Goal: Task Accomplishment & Management: Complete application form

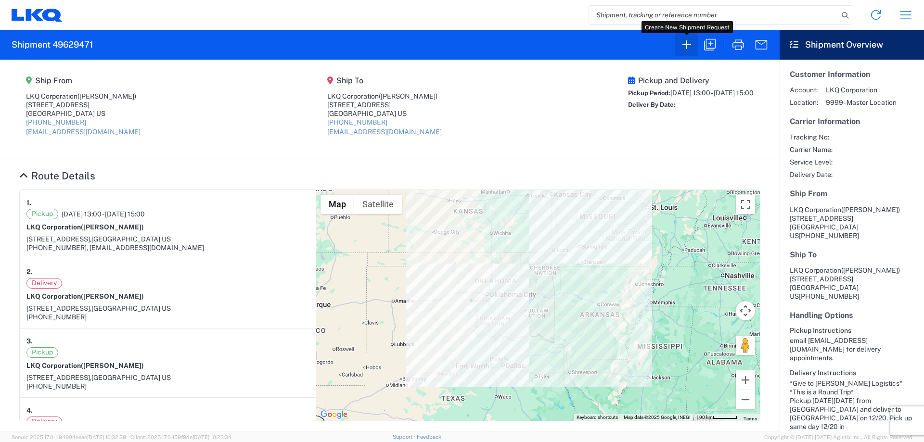
click at [691, 48] on icon "button" at bounding box center [686, 44] width 15 height 15
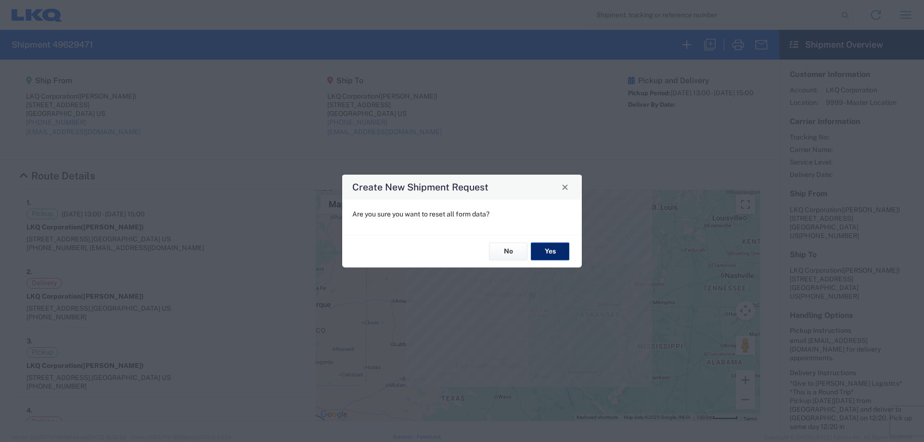
click at [544, 243] on button "Yes" at bounding box center [550, 252] width 38 height 18
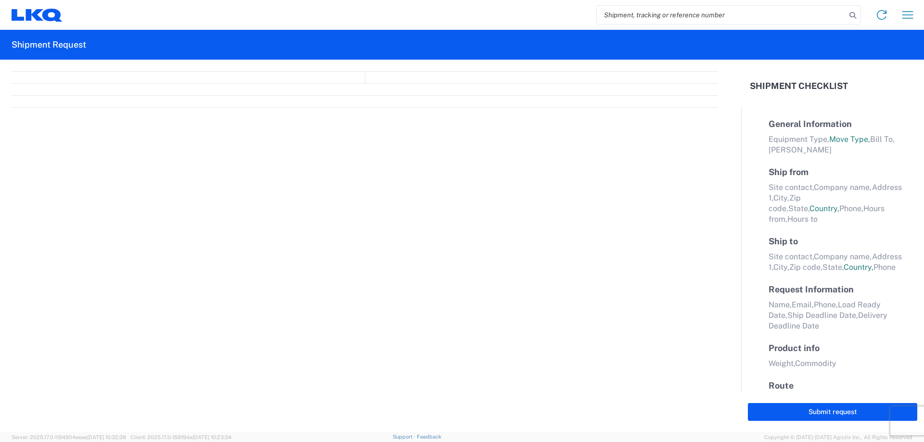
select select "FULL"
select select "LBS"
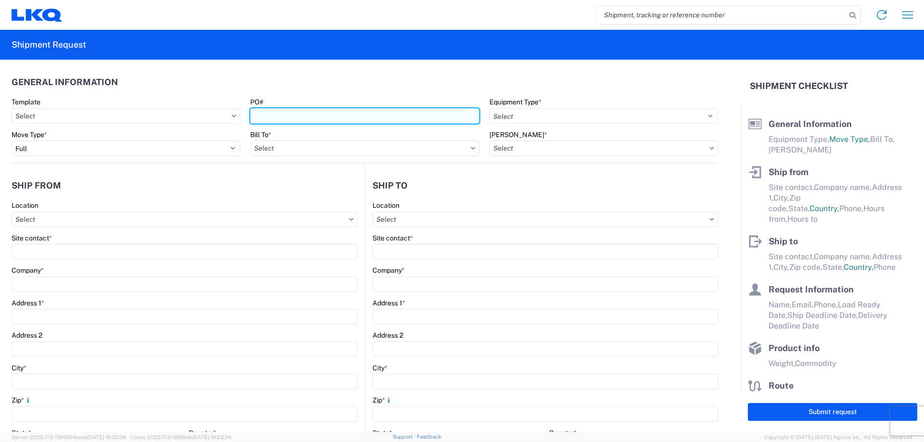
click at [289, 113] on input "PO#" at bounding box center [364, 115] width 229 height 15
type input "OKC"
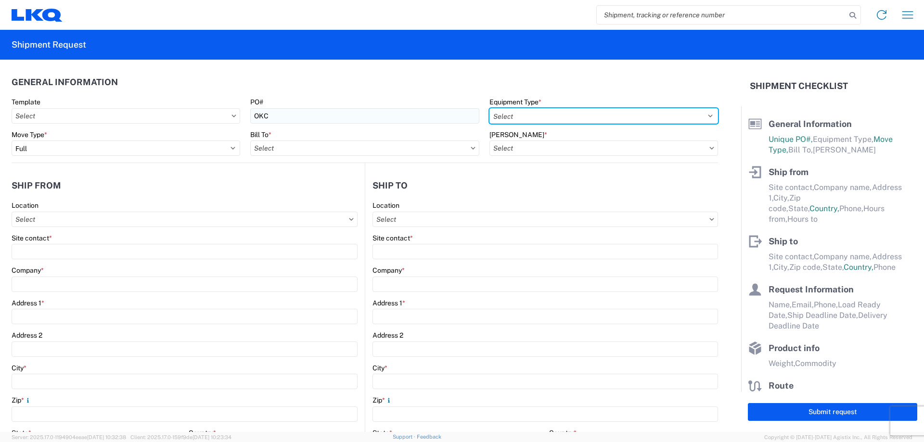
select select "STDV"
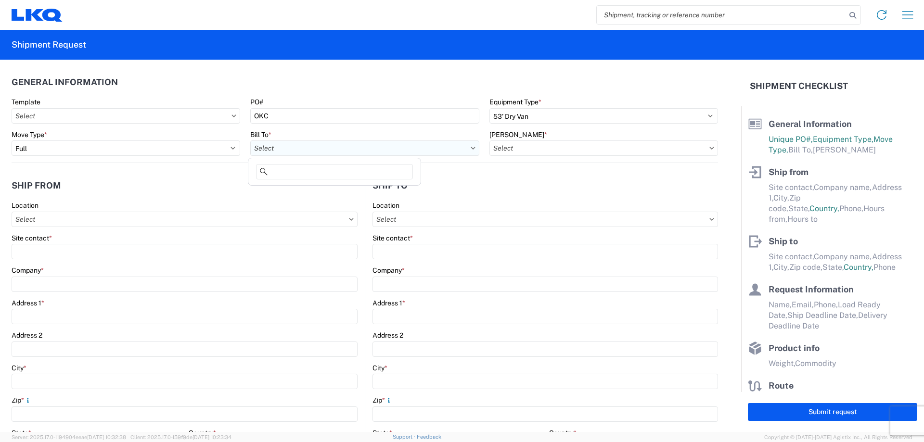
click at [264, 145] on input "Bill To *" at bounding box center [364, 147] width 229 height 15
type input "1760"
click at [392, 199] on div "1760 1760 - LKQ Best Core" at bounding box center [334, 179] width 173 height 43
click at [398, 192] on div "1760 - LKQ Best Core" at bounding box center [334, 190] width 168 height 15
type input "1760 - LKQ Best Core"
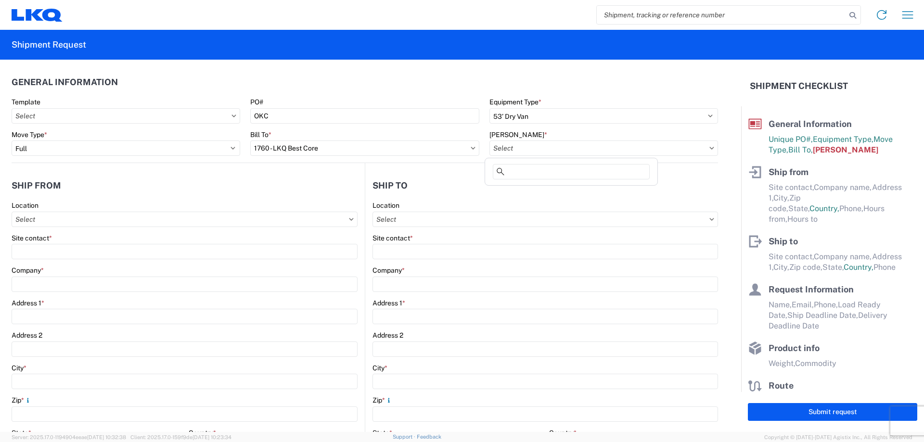
drag, startPoint x: 559, startPoint y: 148, endPoint x: 569, endPoint y: 159, distance: 15.0
click at [559, 148] on input "Bill Code *" at bounding box center [603, 147] width 229 height 15
click at [591, 191] on div "1760-1300-50180-0000 - 1760 Freight In - Cores" at bounding box center [571, 190] width 168 height 15
type input "1760-1300-50180-0000 - 1760 Freight In - Cores"
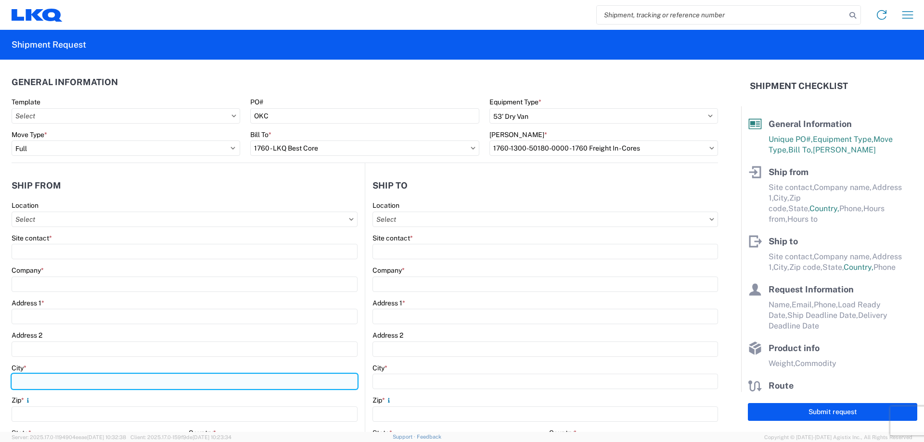
click at [46, 382] on input "City *" at bounding box center [185, 381] width 346 height 15
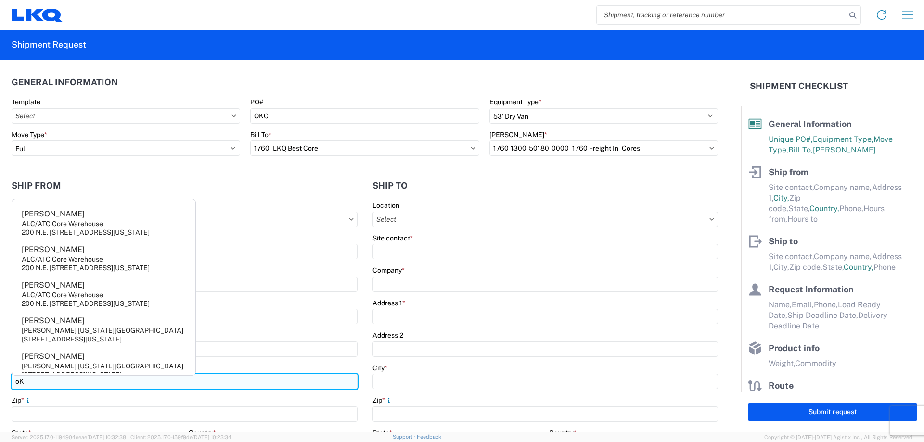
type input "o"
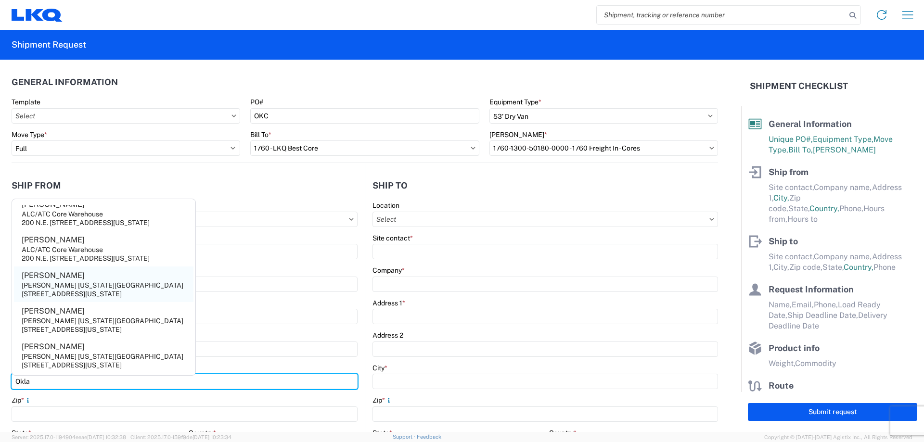
type input "Okla"
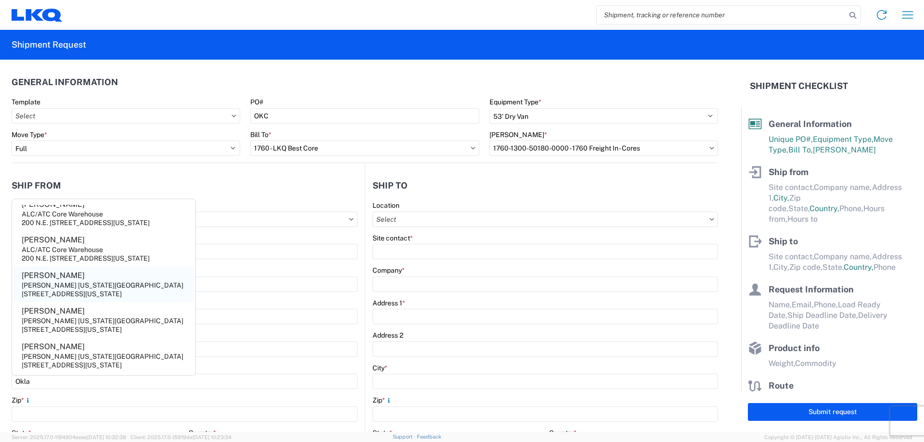
click at [113, 290] on div "6100 N W 2ND ST Suite14700,Oklahoma Cuty,OK,73127,US" at bounding box center [72, 294] width 100 height 9
type input "Angie Jones"
type input "O'Reilly Oklahoma City"
type input "6100 N W 2ND ST Suite14700"
type input "Oklahoma Cuty"
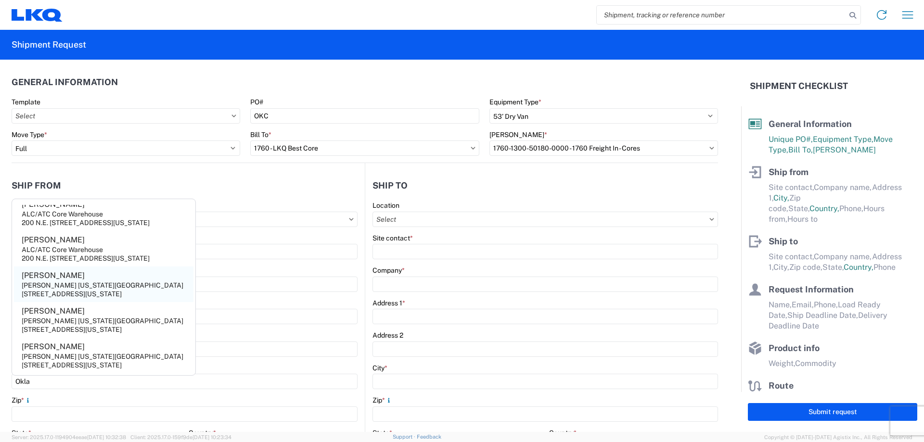
type input "73127"
select select "OK"
select select "US"
type input "405-440-5921 X3323"
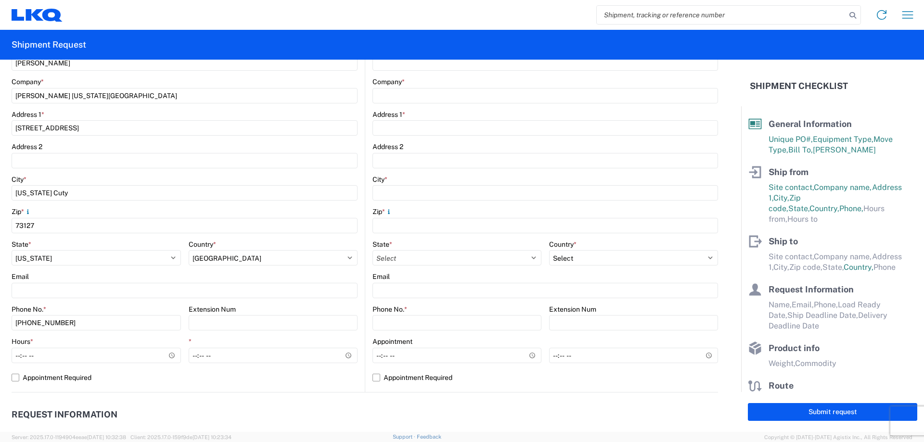
scroll to position [128, 0]
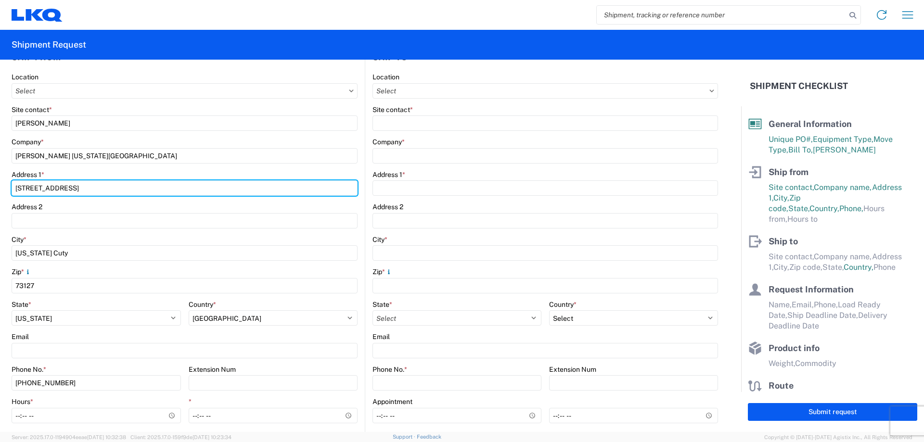
drag, startPoint x: 98, startPoint y: 188, endPoint x: 107, endPoint y: 197, distance: 12.9
click at [98, 187] on input "6100 N W 2ND ST Suite14700" at bounding box center [185, 187] width 346 height 15
click at [88, 186] on input "6100 N W 2ND ST Suite1400" at bounding box center [185, 187] width 346 height 15
type input "6100 N W 2ND ST Suite 1400"
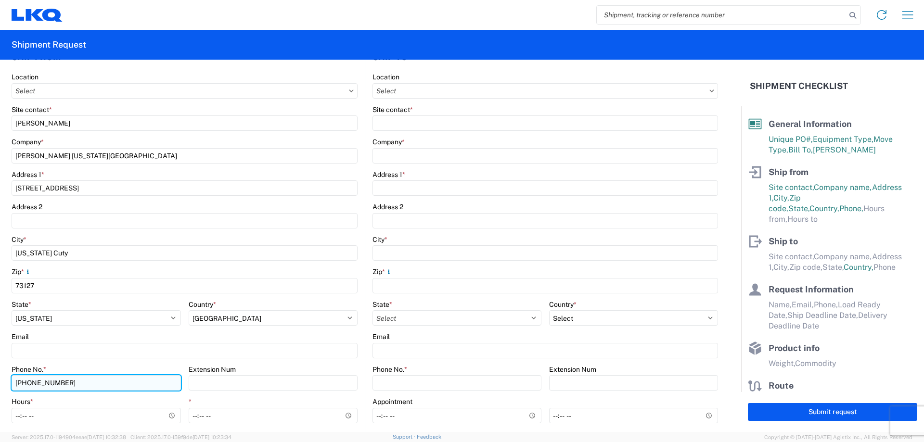
click at [108, 387] on input "405-440-5921 X3323" at bounding box center [96, 382] width 169 height 15
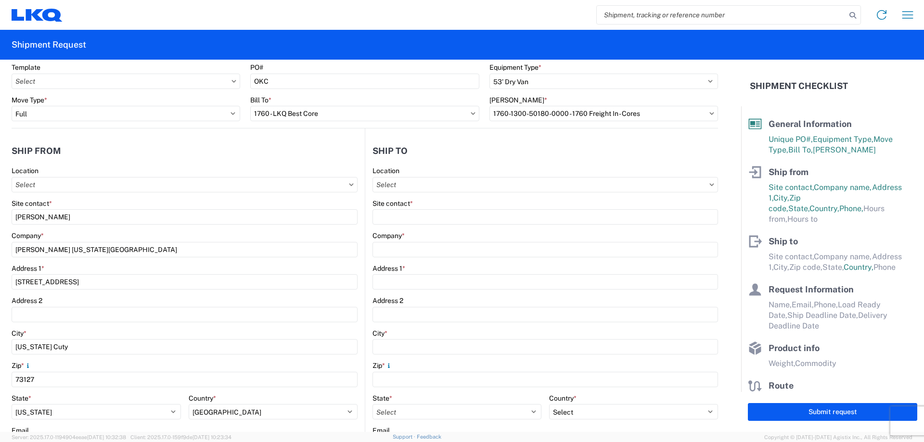
scroll to position [0, 0]
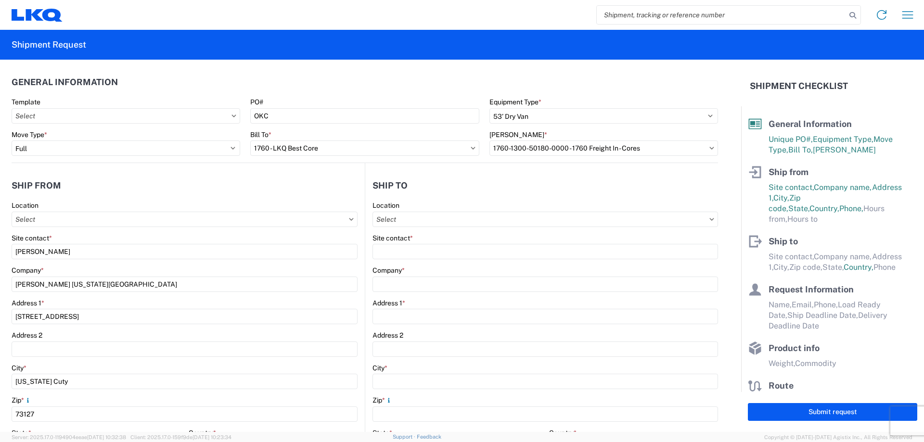
type input "405-440-5921"
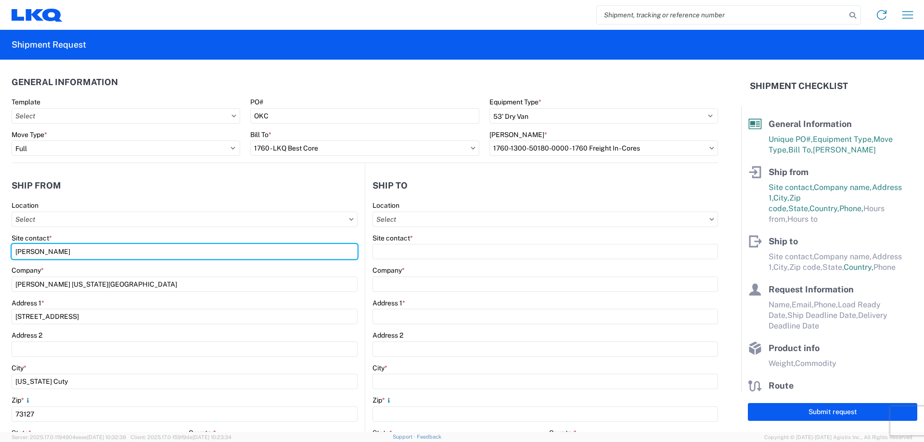
click at [0, 242] on form "General Information Template PO# OKC Equipment Type * Select 53’ Dry Van Flatbe…" at bounding box center [370, 246] width 741 height 372
type input "Chase Wilson"
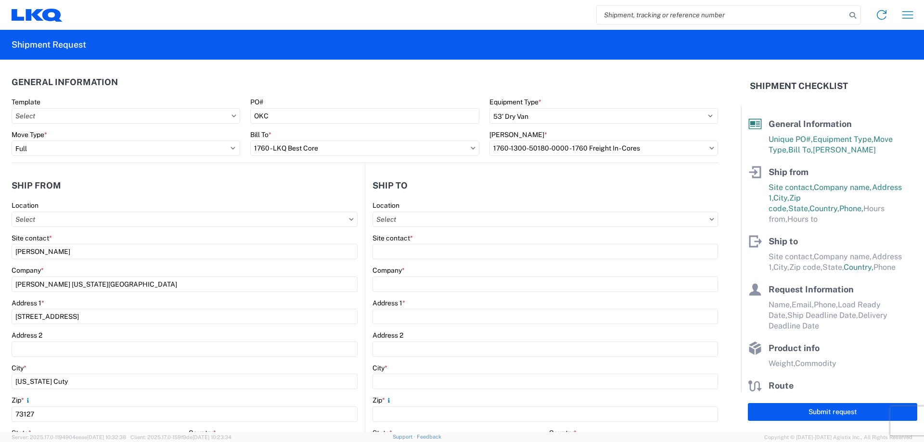
click at [57, 198] on agx-form-section "Ship from Location Site contact * Chase Wilson Company * O'Reilly Oklahoma City…" at bounding box center [188, 378] width 353 height 406
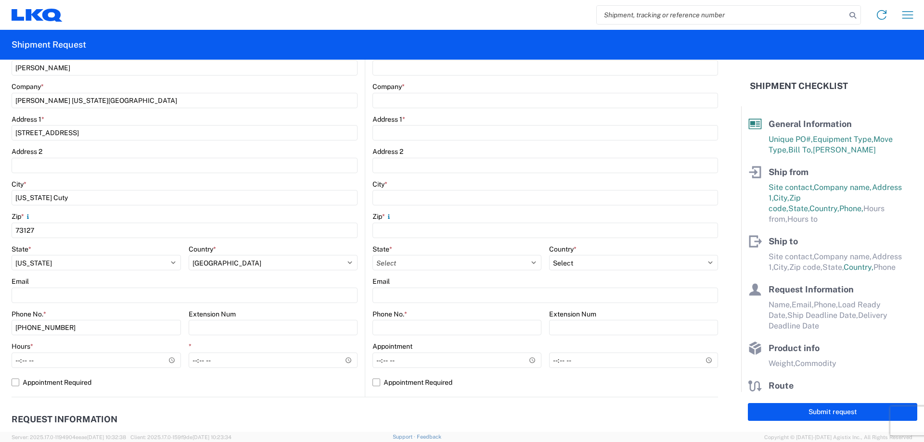
scroll to position [192, 0]
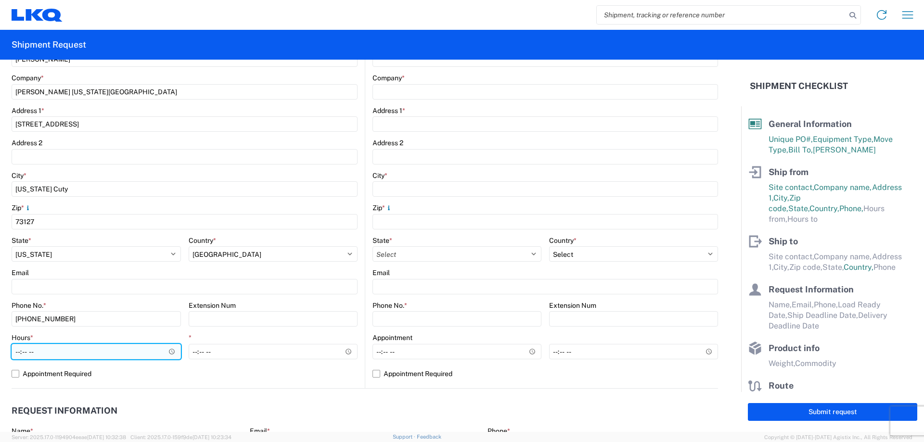
click at [17, 354] on input "Hours *" at bounding box center [96, 351] width 169 height 15
type input "06:00"
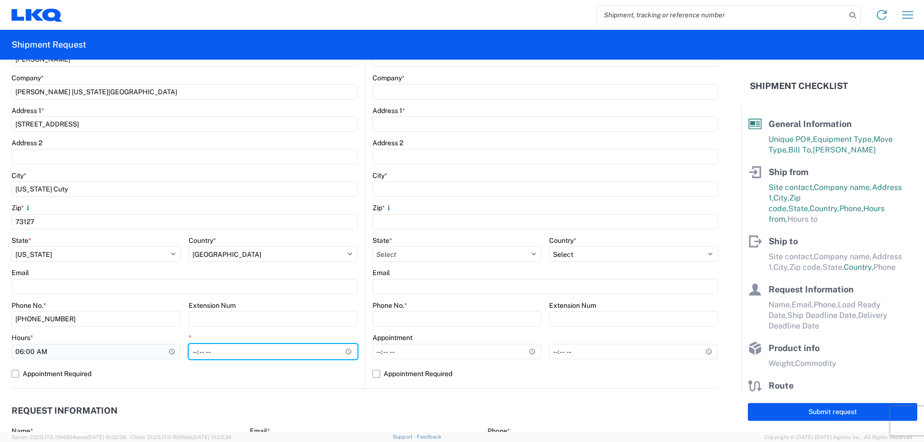
type input "13:00"
click at [492, 390] on agx-request-info "Request Information Name * Email * Merchant Phone * Load Ready Date * Ship Dead…" at bounding box center [365, 440] width 706 height 103
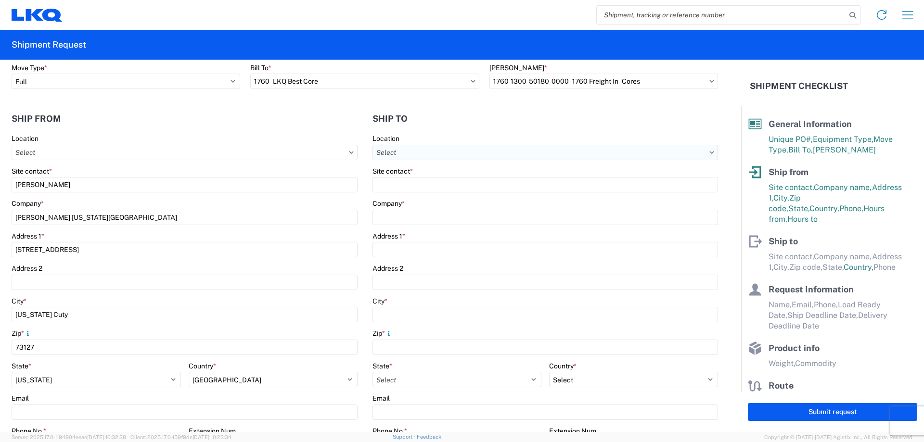
scroll to position [0, 0]
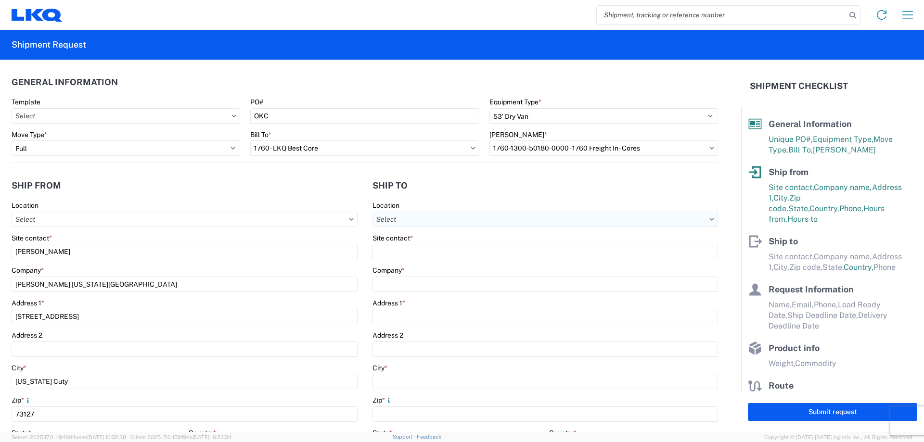
drag, startPoint x: 447, startPoint y: 227, endPoint x: 446, endPoint y: 222, distance: 5.5
click at [446, 225] on agx-form-control-wrapper-v2 "Location" at bounding box center [544, 217] width 345 height 33
click at [446, 221] on input "Location" at bounding box center [544, 219] width 345 height 15
type input "1760"
click at [457, 260] on div "1760 - LKQ Best Core" at bounding box center [455, 261] width 168 height 15
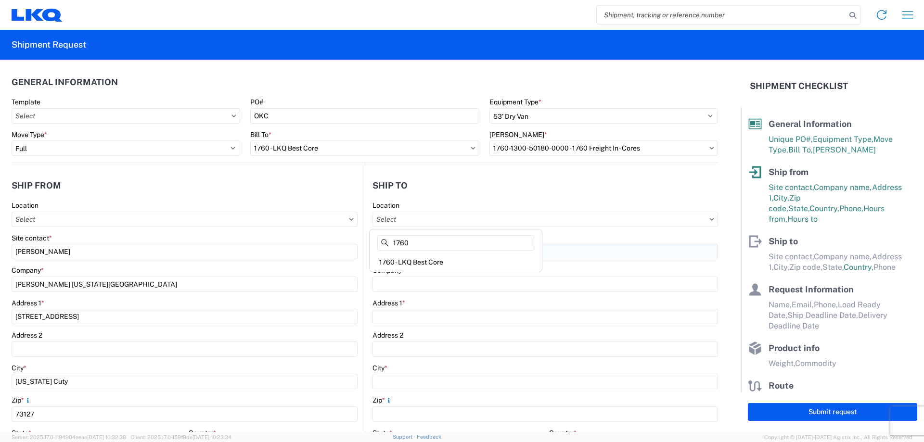
type input "1760 - LKQ Best Core"
type input "LKQ Corporation"
type input "1710 W Mount Houston Rd"
type input "Houston"
type input "77038"
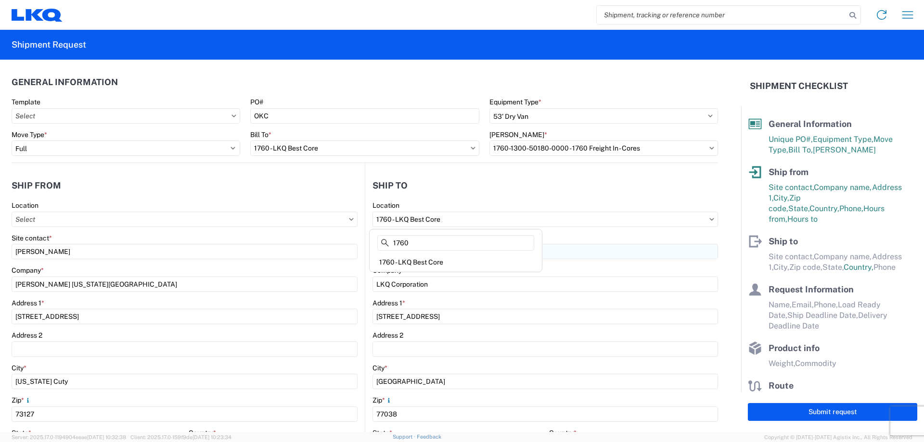
select select "US"
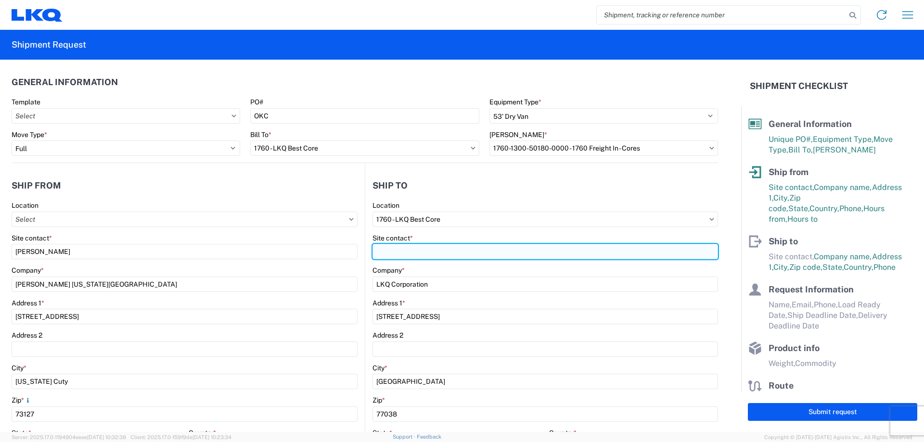
click at [432, 245] on input "Site contact *" at bounding box center [544, 251] width 345 height 15
type input "Alfredo"
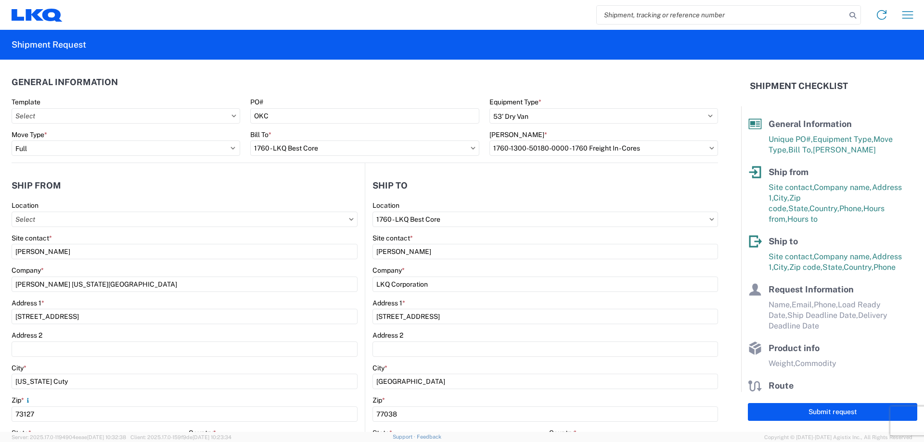
click at [455, 193] on header "Ship to" at bounding box center [541, 186] width 353 height 22
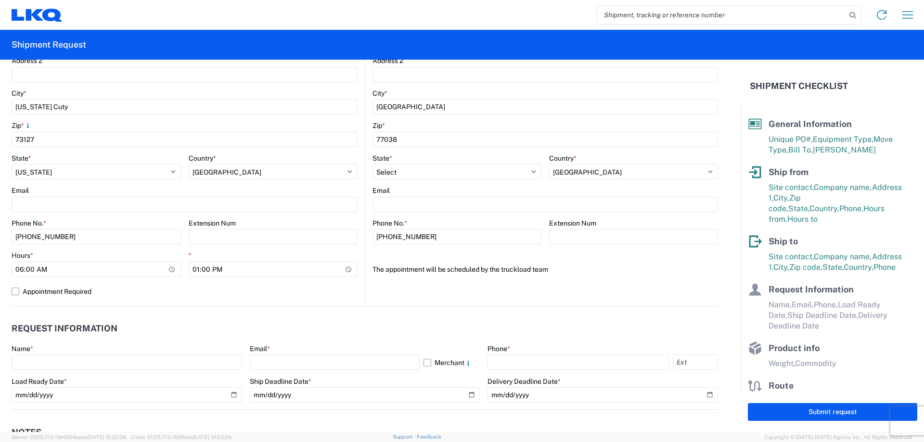
scroll to position [385, 0]
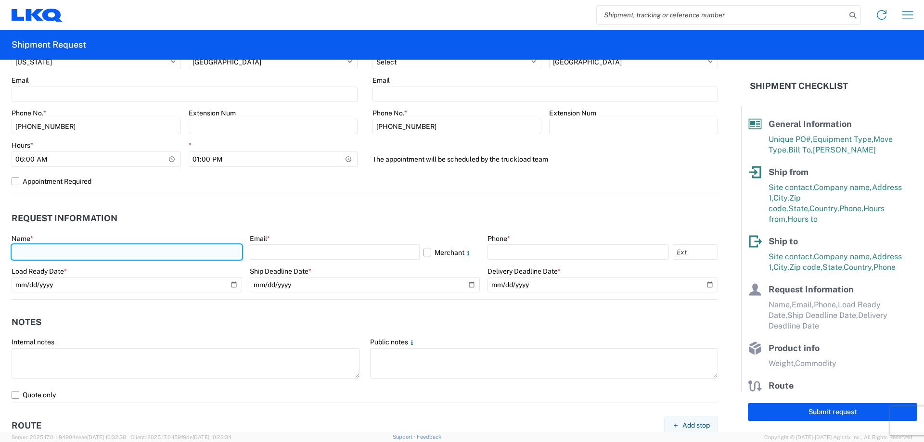
click at [75, 252] on input "text" at bounding box center [127, 251] width 230 height 15
type input "Brandi McCourt"
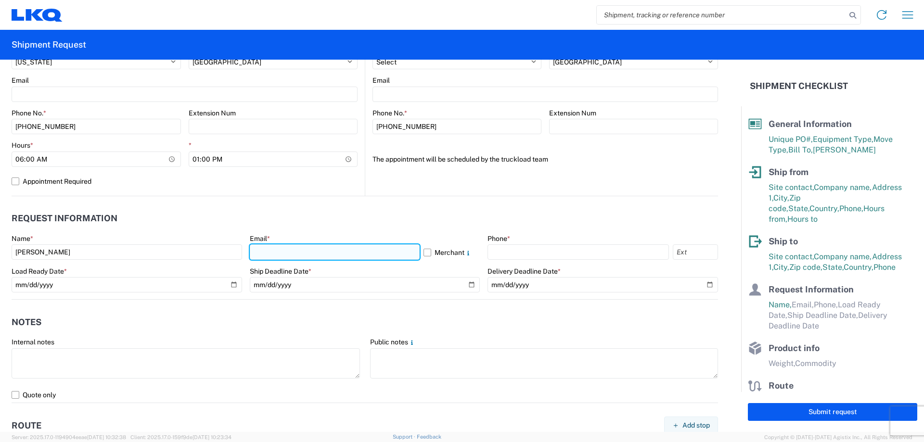
click at [299, 252] on input "text" at bounding box center [335, 251] width 170 height 15
type input "blmccourt@lkqcorp.com"
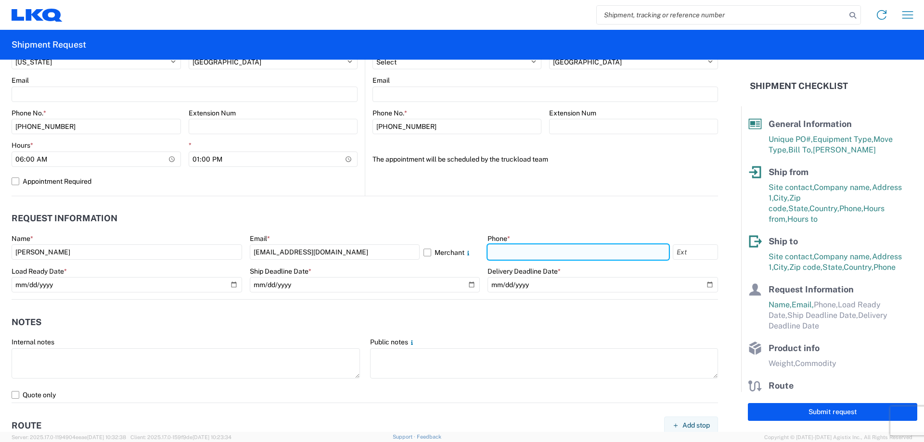
click at [545, 244] on input "text" at bounding box center [577, 251] width 181 height 15
type input "[PHONE_NUMBER]"
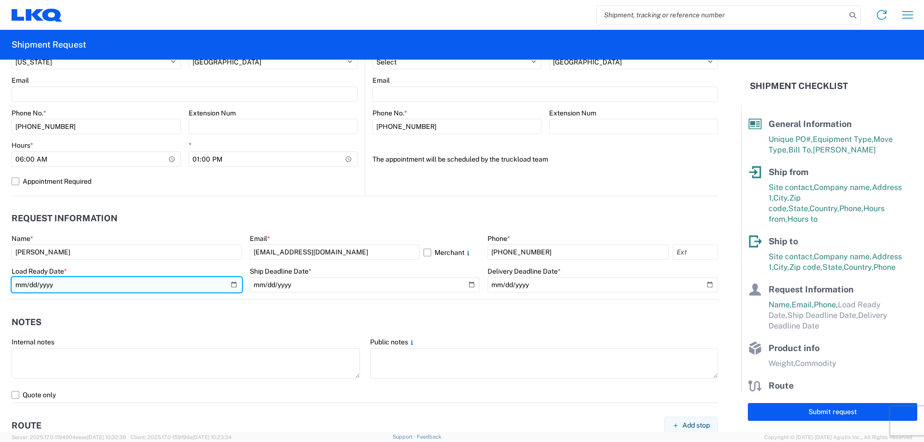
click at [231, 285] on input "date" at bounding box center [127, 284] width 230 height 15
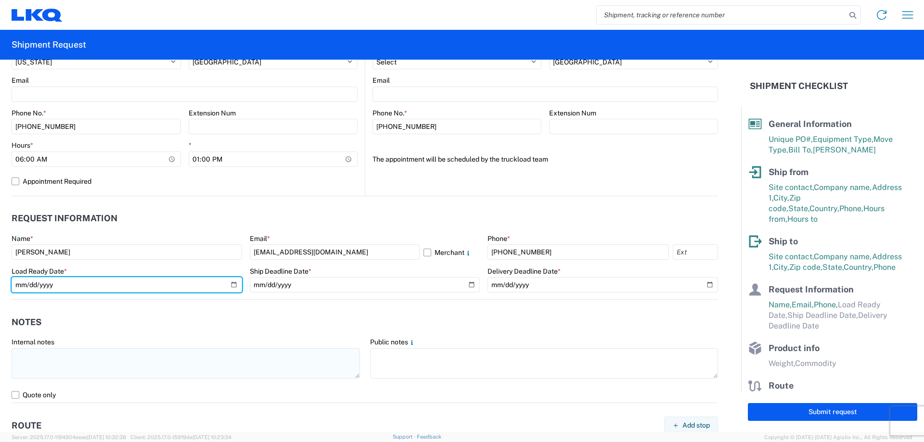
type input "2025-08-21"
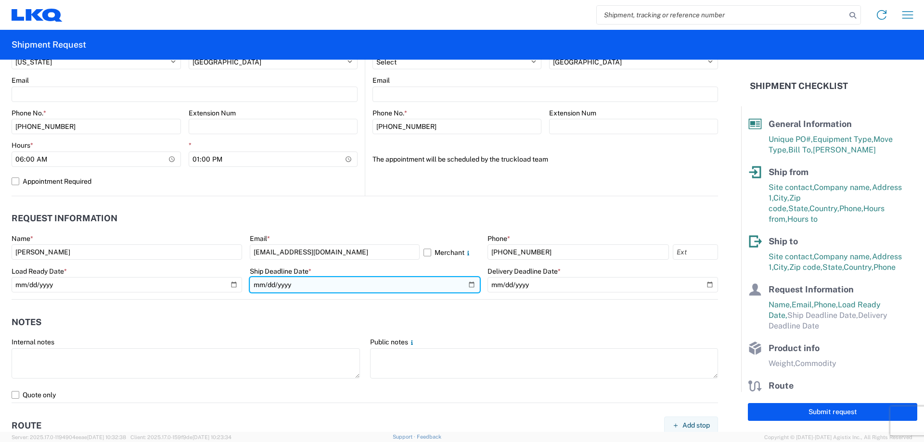
click at [467, 280] on input "date" at bounding box center [365, 284] width 230 height 15
type input "2025-08-21"
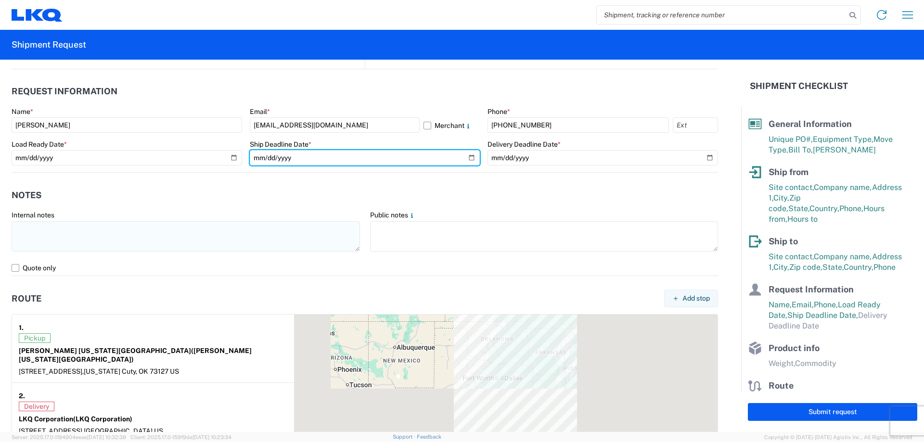
scroll to position [513, 0]
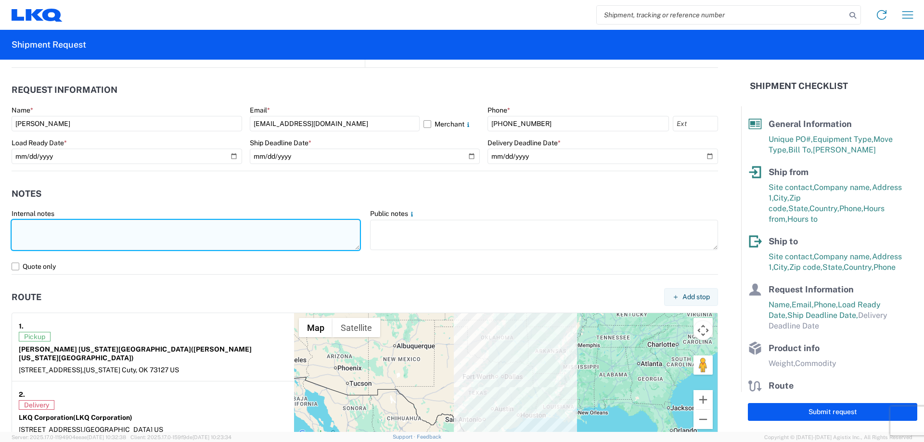
click at [96, 233] on textarea at bounding box center [186, 235] width 348 height 30
drag, startPoint x: 148, startPoint y: 227, endPoint x: 0, endPoint y: 221, distance: 148.3
click at [0, 221] on form "General Information Template PO# OKC Equipment Type * Select 53’ Dry Van Flatbe…" at bounding box center [370, 246] width 741 height 372
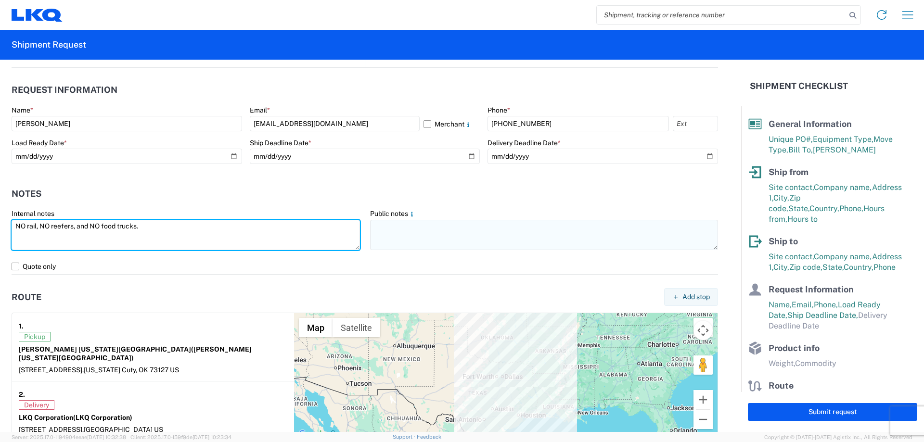
type textarea "NO rail, NO reefers, and NO food trucks."
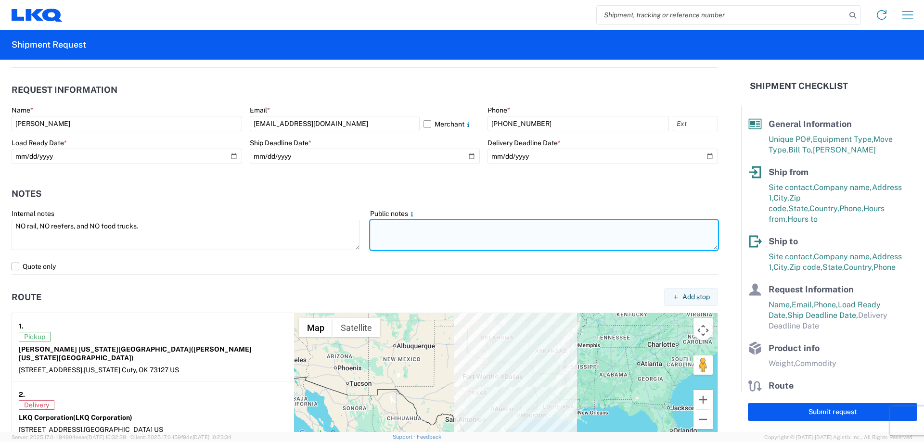
click at [419, 242] on textarea at bounding box center [544, 235] width 348 height 30
paste textarea "NO rail, NO reefers, and NO food trucks."
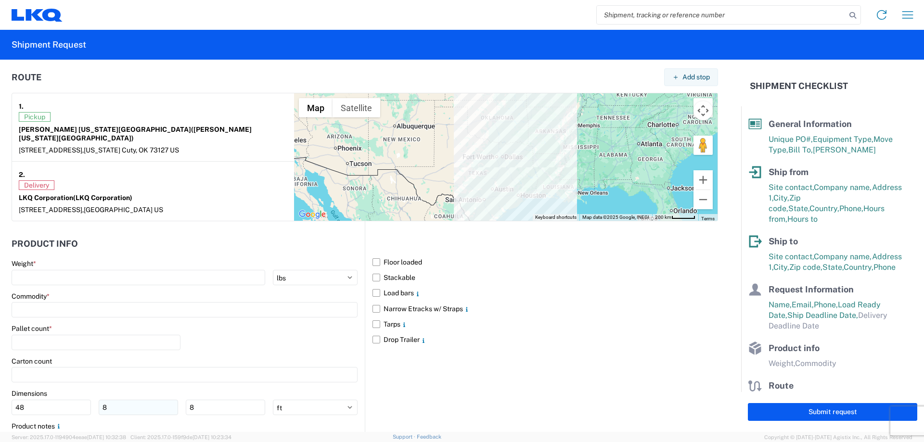
scroll to position [782, 0]
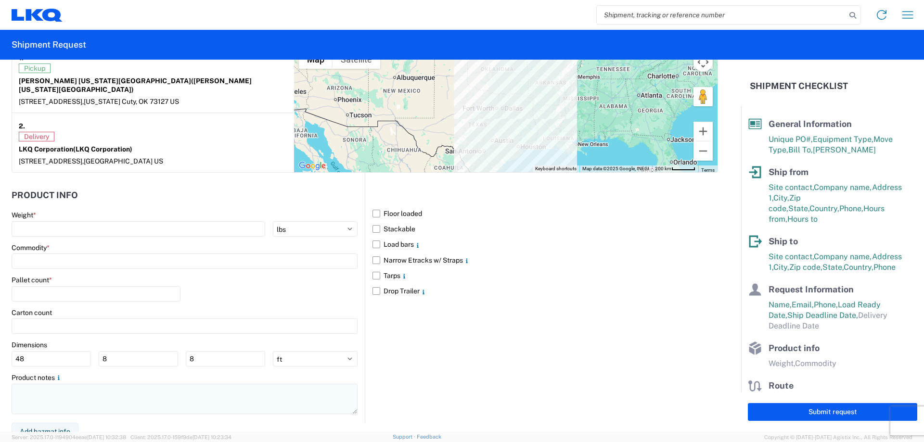
type textarea "NO rail, NO reefers, and NO food trucks."
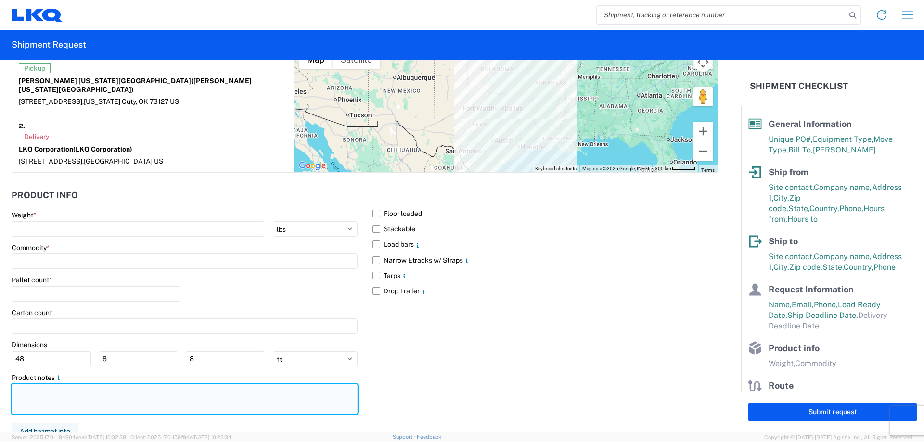
click at [82, 394] on textarea at bounding box center [185, 399] width 346 height 30
paste textarea "NO rail, NO reefers, and NO food trucks."
type textarea "NO rail, NO reefers, and NO food trucks."
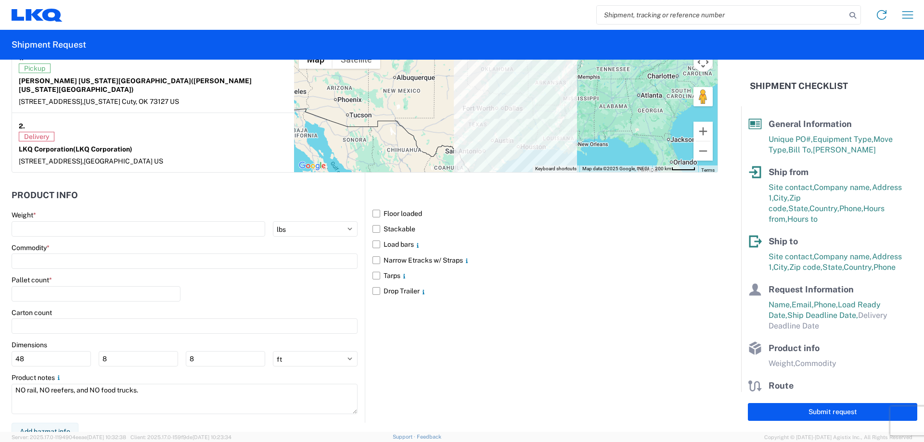
drag, startPoint x: 370, startPoint y: 222, endPoint x: 339, endPoint y: 234, distance: 33.3
click at [372, 222] on label "Stackable" at bounding box center [544, 228] width 345 height 15
click at [0, 0] on input "Stackable" at bounding box center [0, 0] width 0 height 0
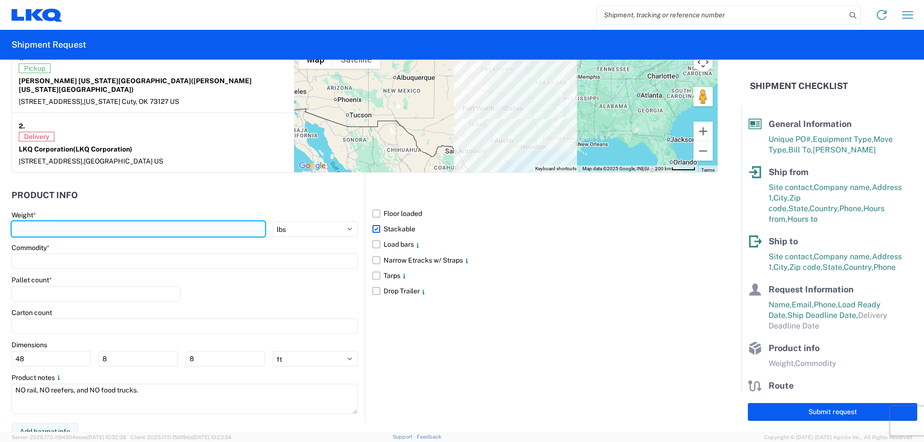
click at [82, 222] on input "number" at bounding box center [139, 228] width 254 height 15
type input "32829"
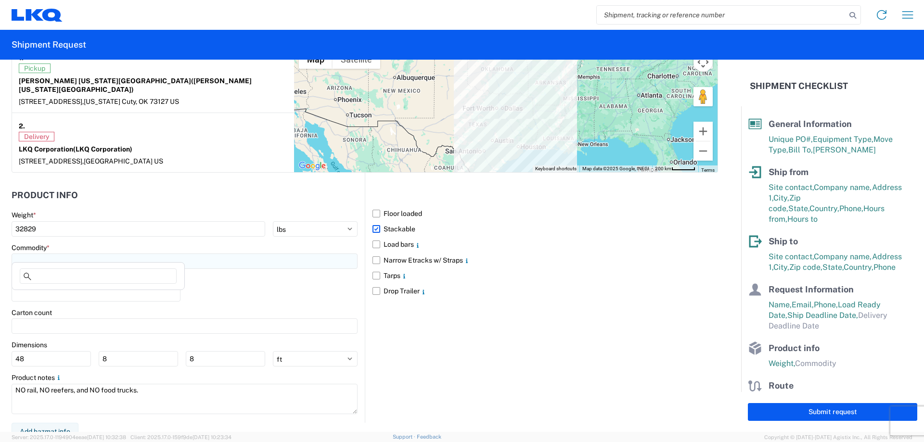
click at [86, 254] on input at bounding box center [185, 261] width 346 height 15
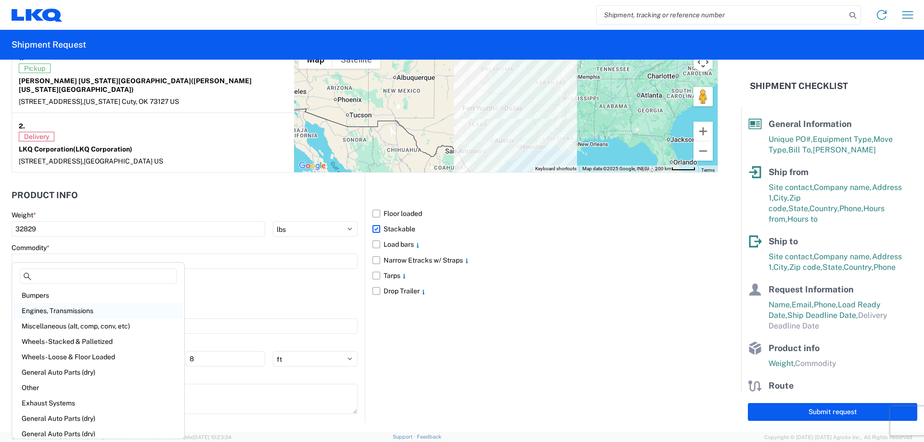
click at [89, 309] on div "Engines, Transmissions" at bounding box center [98, 310] width 168 height 15
type input "Engines, Transmissions"
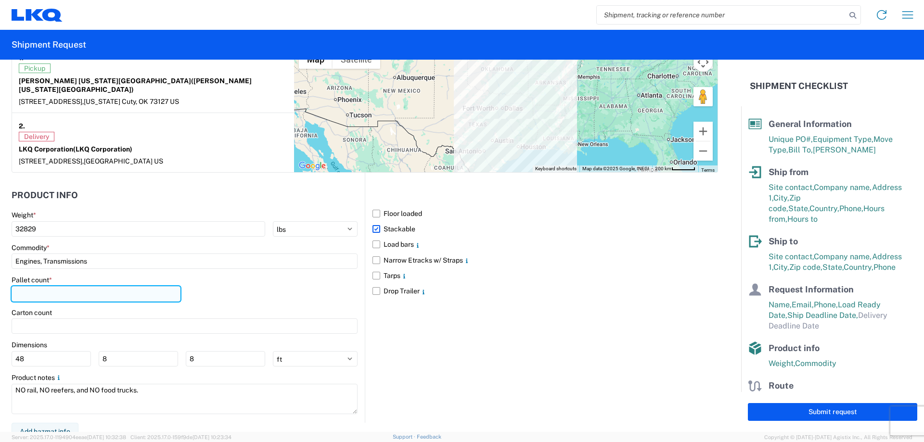
click at [70, 286] on input "number" at bounding box center [96, 293] width 169 height 15
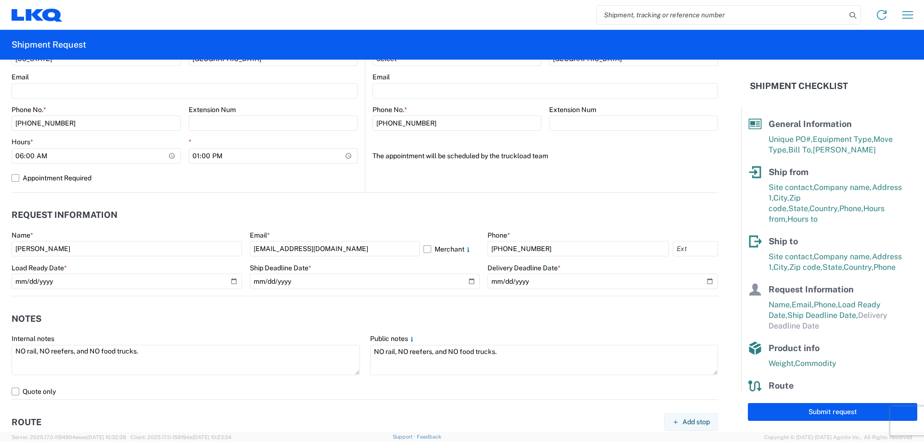
scroll to position [461, 0]
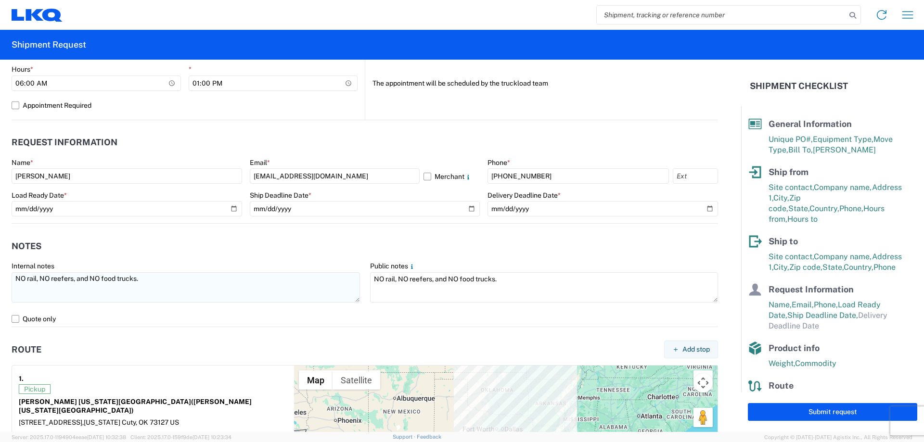
type input "1"
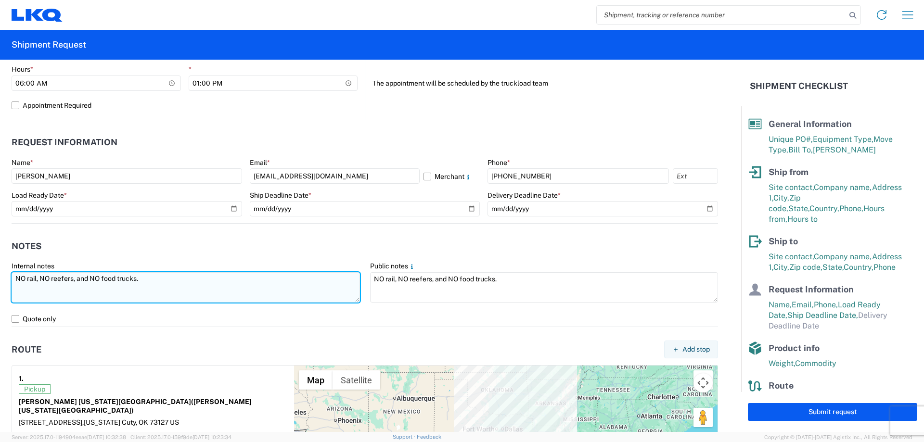
click at [12, 278] on textarea "NO rail, NO reefers, and NO food trucks." at bounding box center [186, 287] width 348 height 30
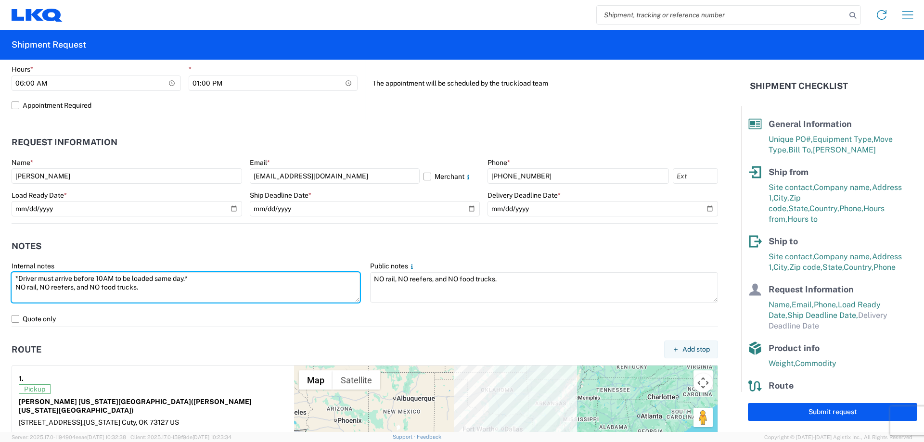
drag, startPoint x: 212, startPoint y: 286, endPoint x: 0, endPoint y: 275, distance: 212.5
click at [0, 275] on form "General Information Template PO# OKC Equipment Type * Select 53’ Dry Van Flatbe…" at bounding box center [370, 246] width 741 height 372
type textarea "*Driver must arrive before 10AM to be loaded same day.* NO rail, NO reefers, an…"
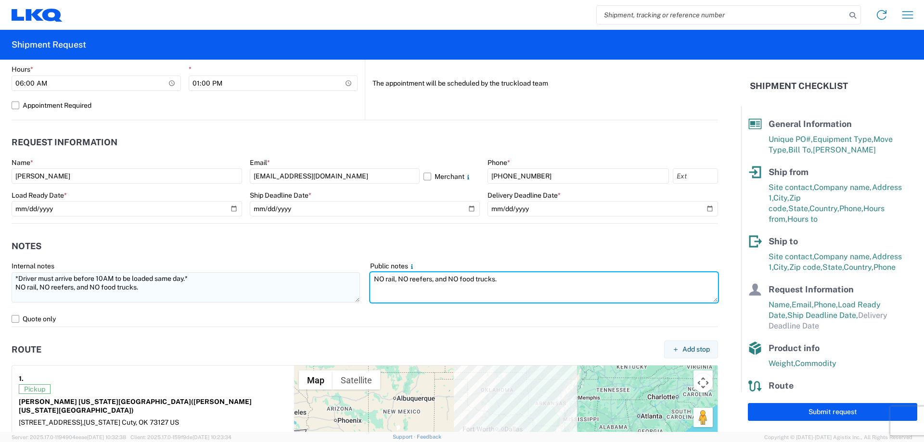
drag, startPoint x: 221, startPoint y: 289, endPoint x: 213, endPoint y: 290, distance: 8.3
click at [210, 290] on div "Internal notes *Driver must arrive before 10AM to be loaded same day.* NO rail,…" at bounding box center [365, 287] width 716 height 50
paste textarea "*Driver must arrive before 10AM to be loaded same day.*"
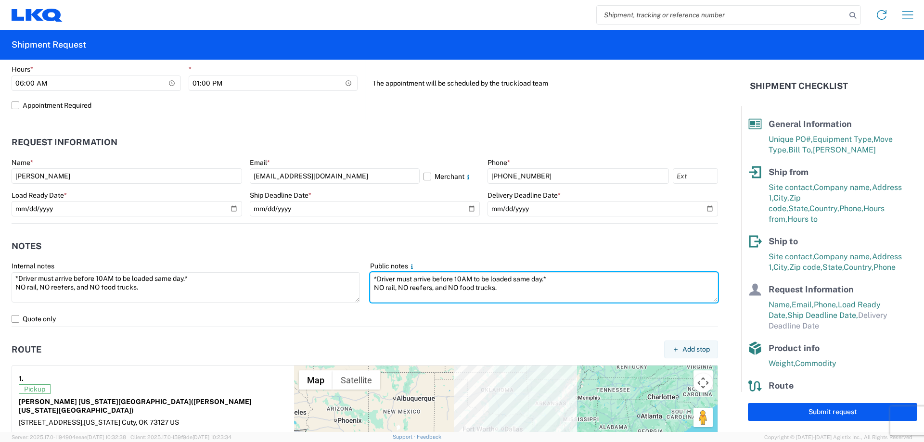
scroll to position [782, 0]
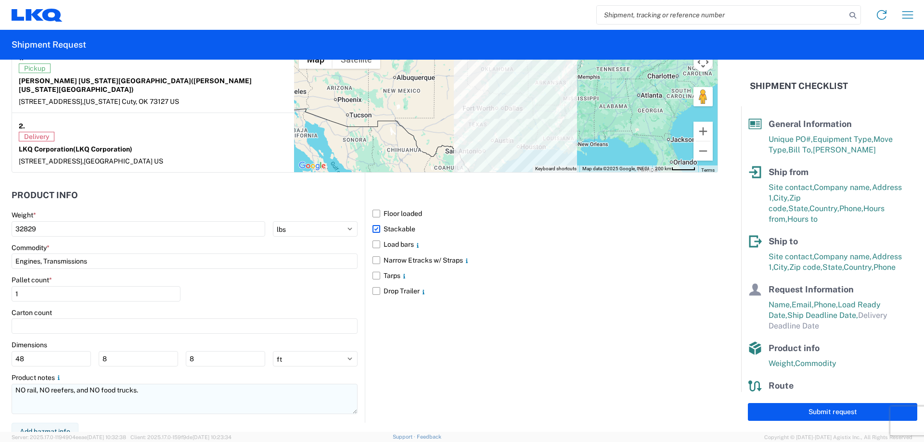
type textarea "*Driver must arrive before 10AM to be loaded same day.* NO rail, NO reefers, an…"
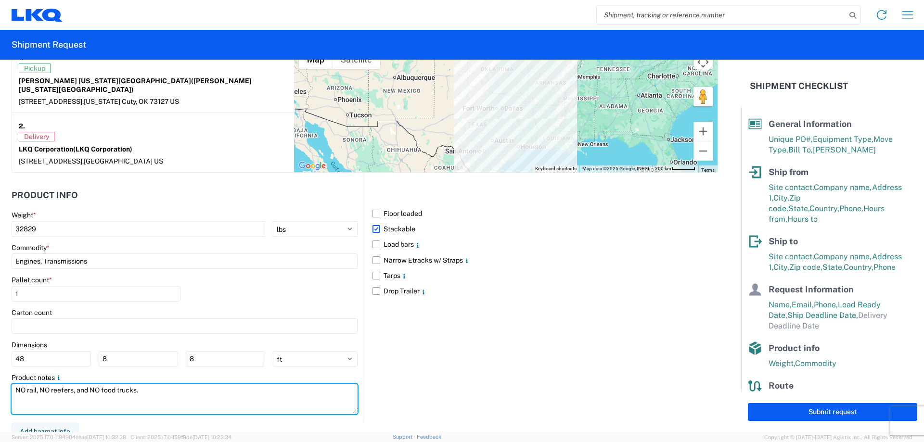
drag, startPoint x: 178, startPoint y: 383, endPoint x: 0, endPoint y: 394, distance: 178.3
click at [0, 395] on form "General Information Template PO# OKC Equipment Type * Select 53’ Dry Van Flatbe…" at bounding box center [370, 246] width 741 height 372
paste textarea "*Driver must arrive before 10AM to be loaded same day.*"
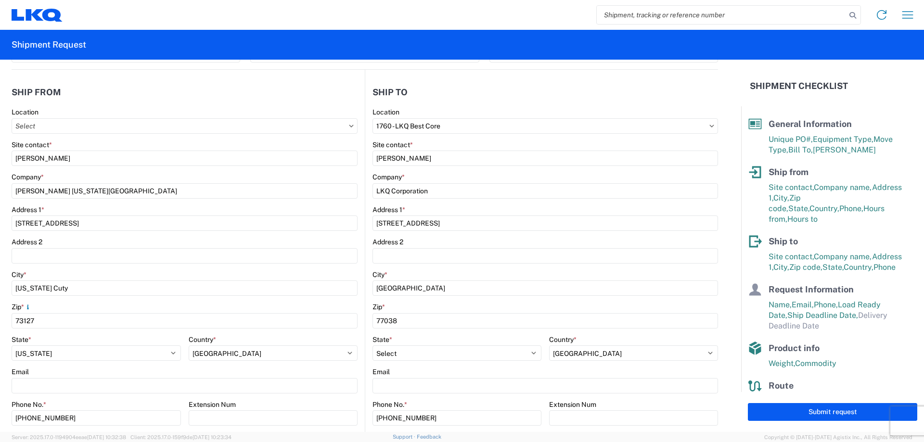
scroll to position [192, 0]
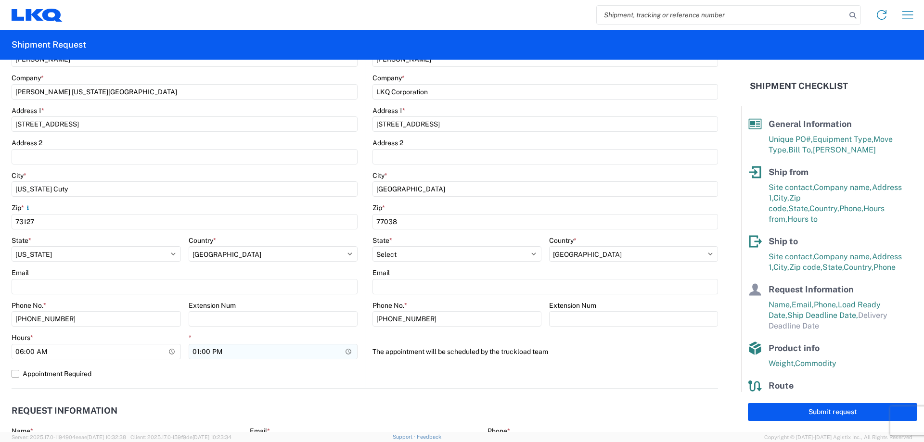
type textarea "*Driver must arrive before 10AM to be loaded same day.* NO rail, NO reefers, an…"
click at [193, 353] on input "13:00" at bounding box center [273, 351] width 169 height 15
type input "10:00"
click at [267, 394] on agx-request-info "Request Information Name * Brandi McCourt Email * blmccourt@lkqcorp.com Merchan…" at bounding box center [365, 440] width 706 height 103
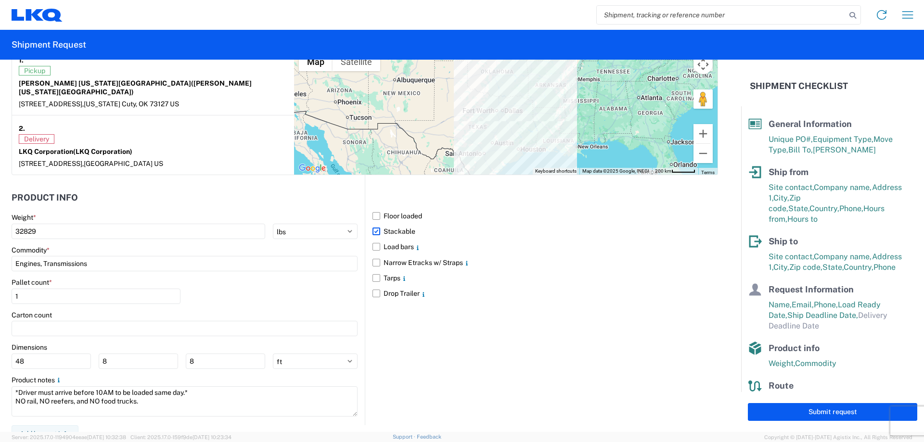
scroll to position [782, 0]
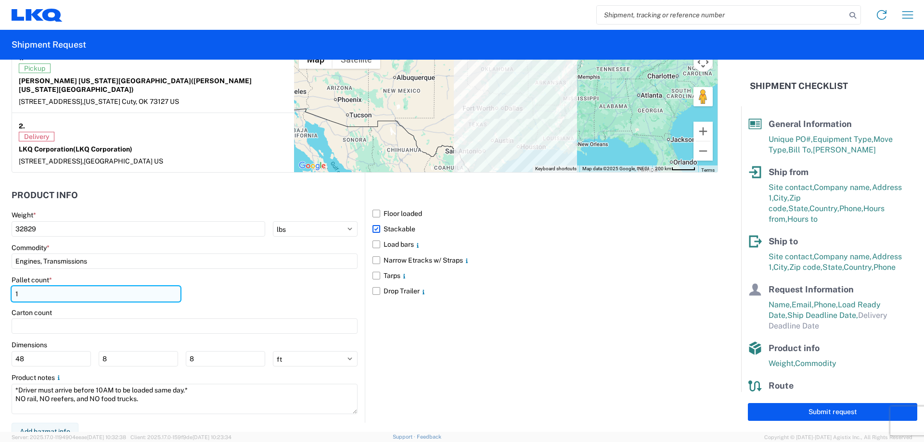
click at [57, 286] on input "1" at bounding box center [96, 293] width 169 height 15
type input "30"
click at [262, 283] on div "Pallet count * 30" at bounding box center [185, 292] width 346 height 33
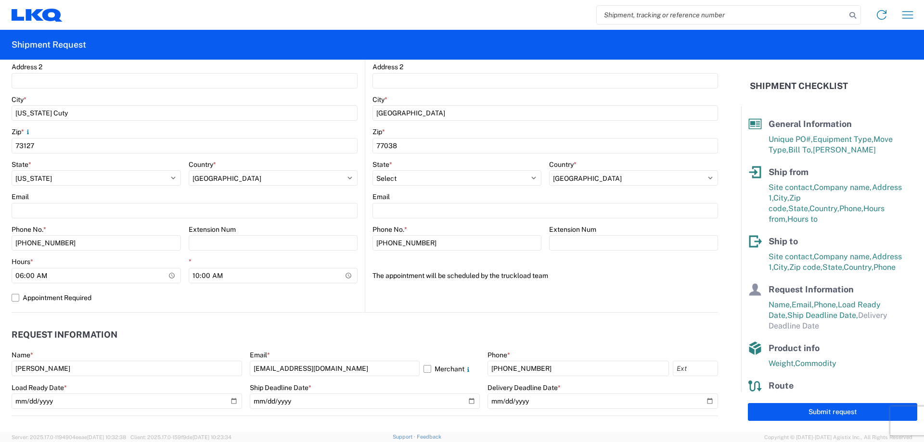
scroll to position [0, 0]
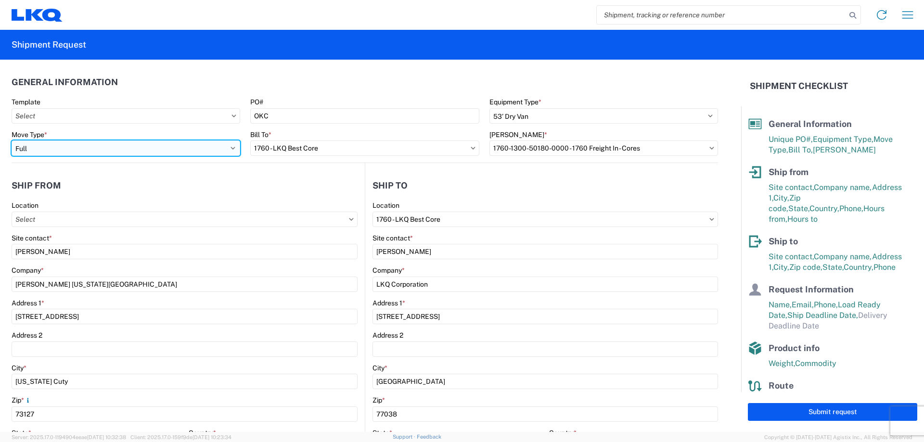
click at [97, 146] on select "Select Full Partial TL" at bounding box center [126, 147] width 229 height 15
select select "PARTIAL_TL"
click at [12, 140] on select "Select Full Partial TL" at bounding box center [126, 147] width 229 height 15
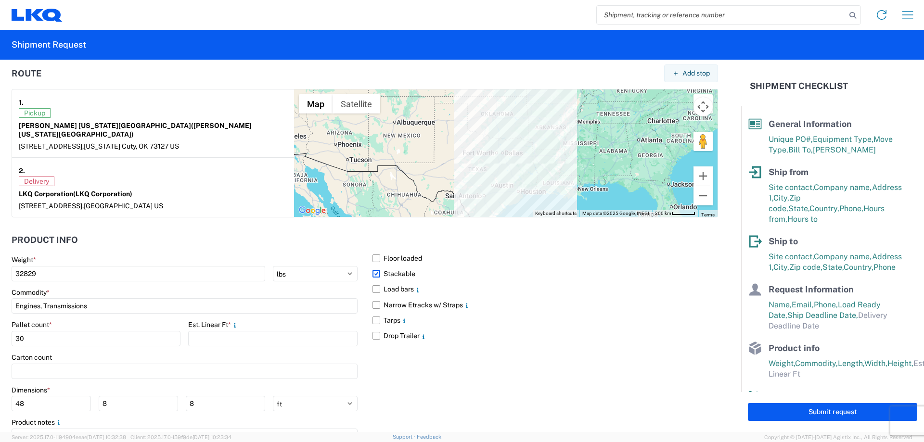
scroll to position [782, 0]
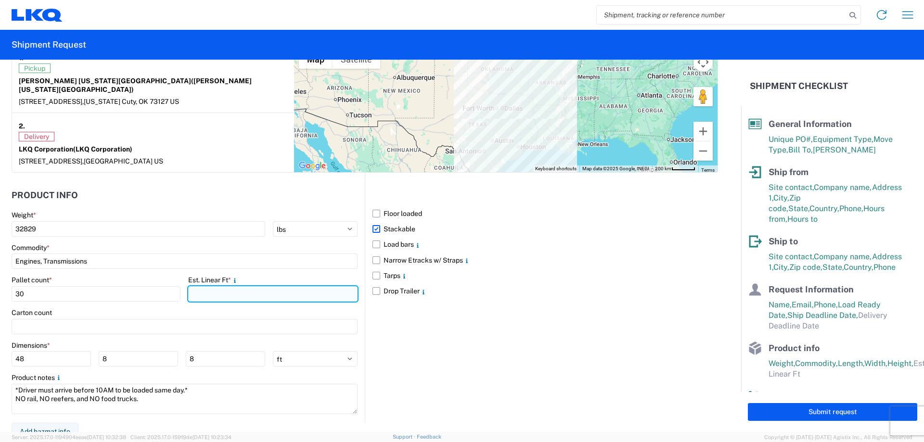
click at [231, 286] on input "number" at bounding box center [272, 293] width 169 height 15
type input "40"
click at [534, 336] on div "Floor loaded Stackable Load bars Narrow Etracks w/ Straps Tarps Drop Trailer" at bounding box center [541, 298] width 353 height 250
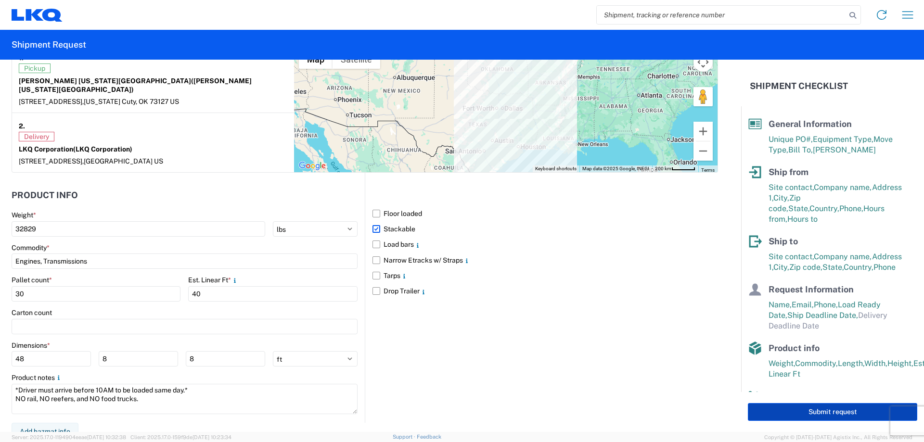
click at [793, 411] on button "Submit request" at bounding box center [832, 412] width 169 height 18
select select "US"
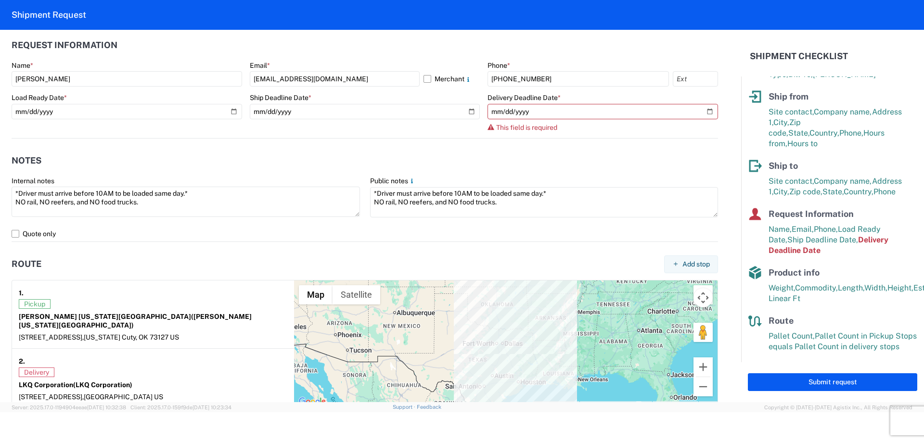
scroll to position [408, 0]
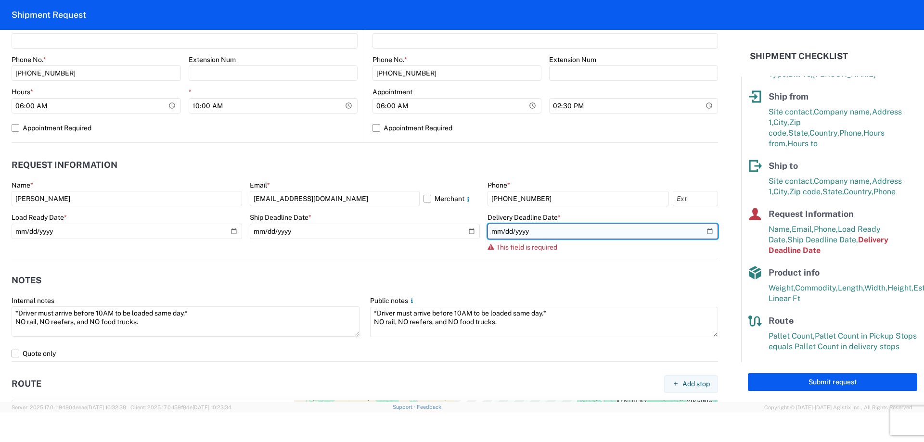
click at [700, 231] on input "date" at bounding box center [602, 231] width 230 height 15
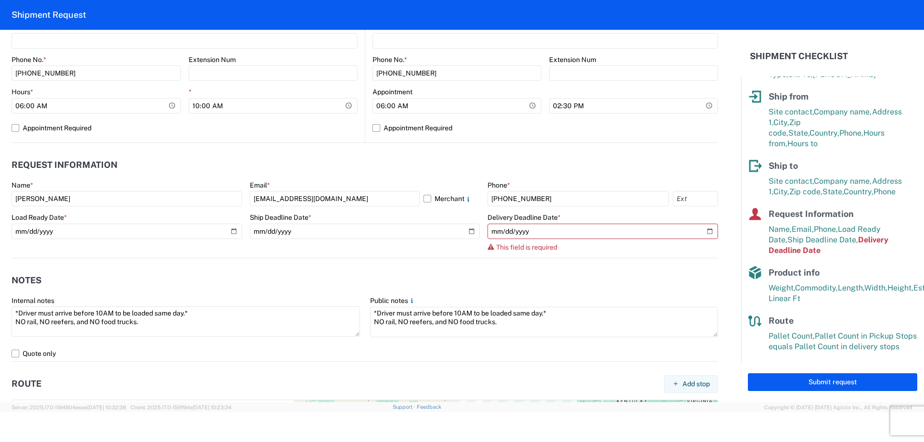
click at [414, 259] on agx-notes "Notes Internal notes *Driver must arrive before 10AM to be loaded same day.* NO…" at bounding box center [365, 309] width 706 height 103
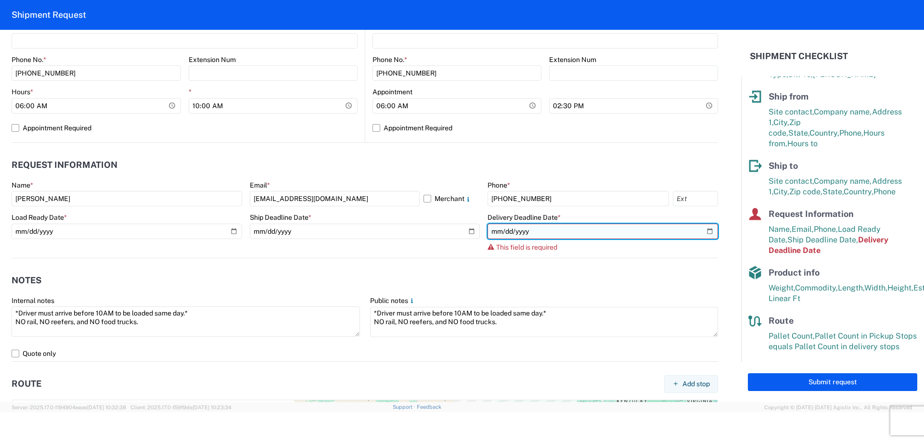
click at [704, 228] on input "date" at bounding box center [602, 231] width 230 height 15
type input "2025-08-22"
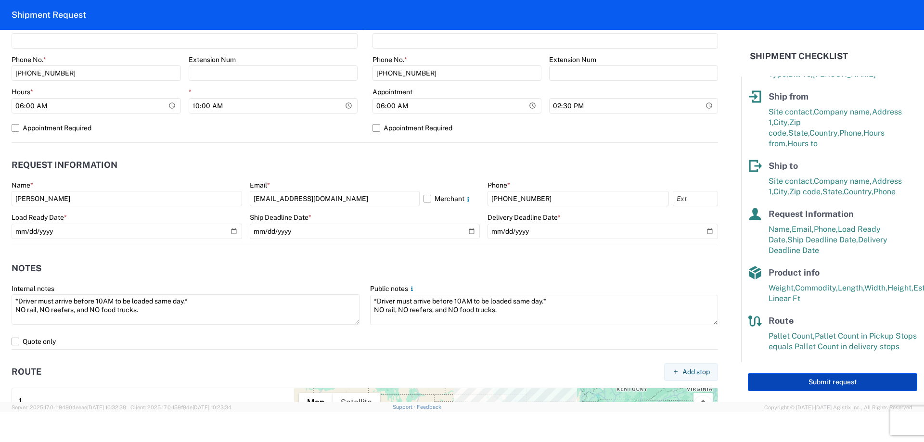
click at [809, 385] on button "Submit request" at bounding box center [832, 382] width 169 height 18
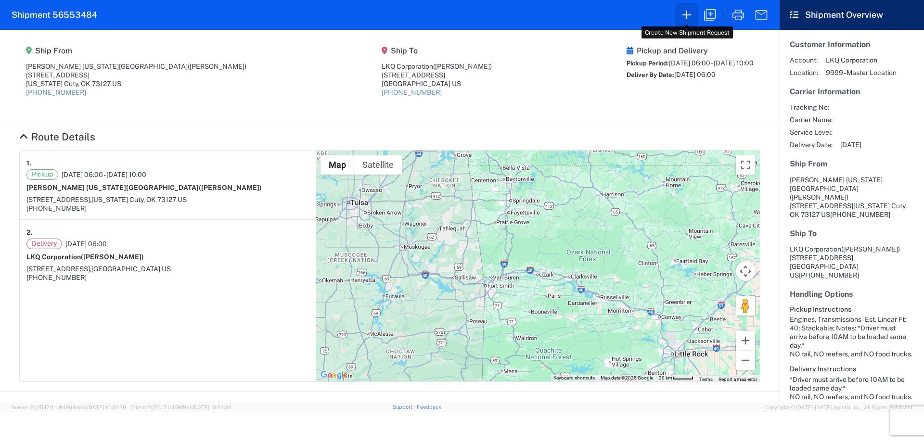
click at [687, 13] on icon "button" at bounding box center [686, 14] width 15 height 15
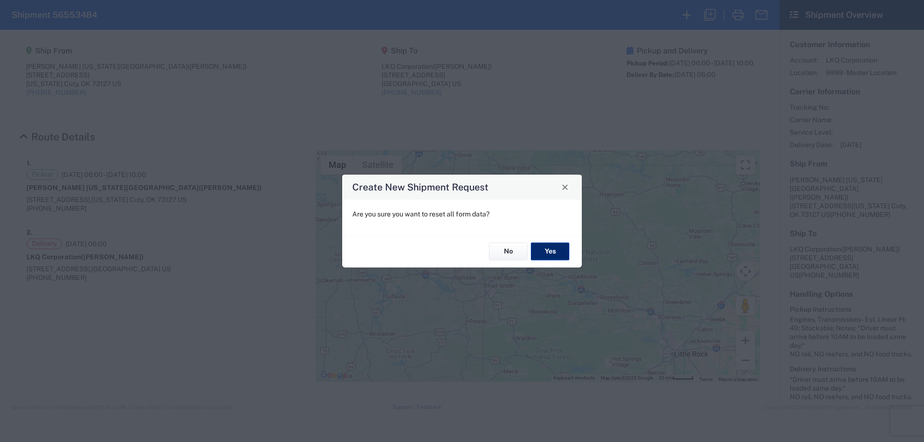
click at [553, 257] on button "Yes" at bounding box center [550, 252] width 38 height 18
select select "FULL"
select select "US"
select select "LBS"
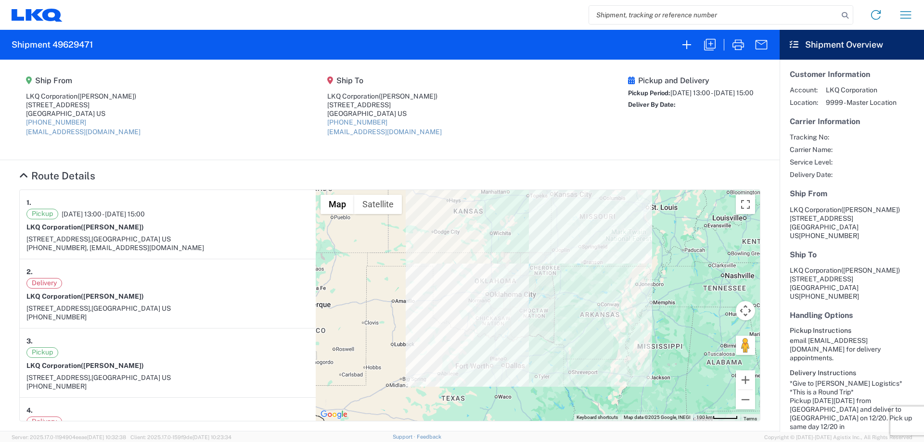
click at [644, 11] on input "search" at bounding box center [713, 15] width 249 height 18
type input "56528427"
